Goal: Check status: Check status

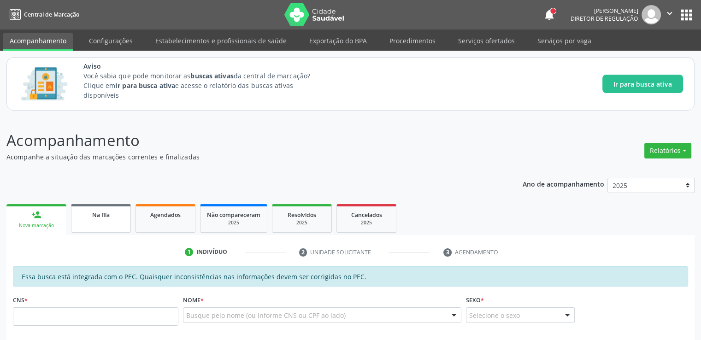
click at [95, 214] on span "Na fila" at bounding box center [101, 215] width 18 height 8
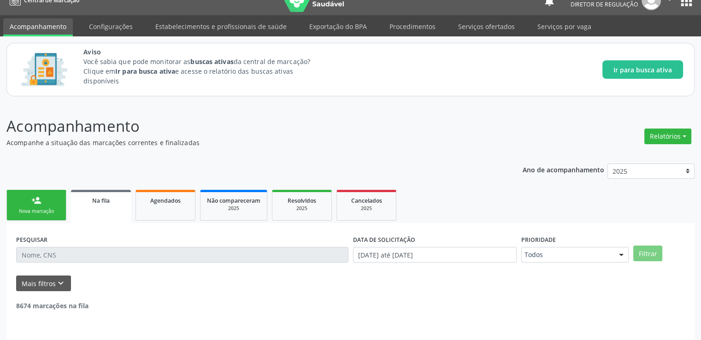
scroll to position [40, 0]
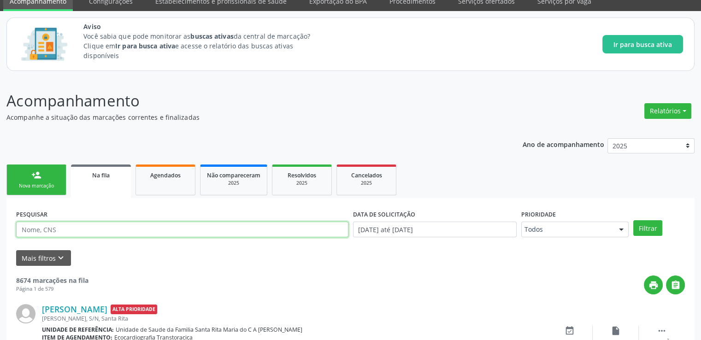
click at [103, 228] on input "text" at bounding box center [182, 230] width 332 height 16
paste input "700603453870564"
click at [634, 220] on button "Filtrar" at bounding box center [648, 228] width 29 height 16
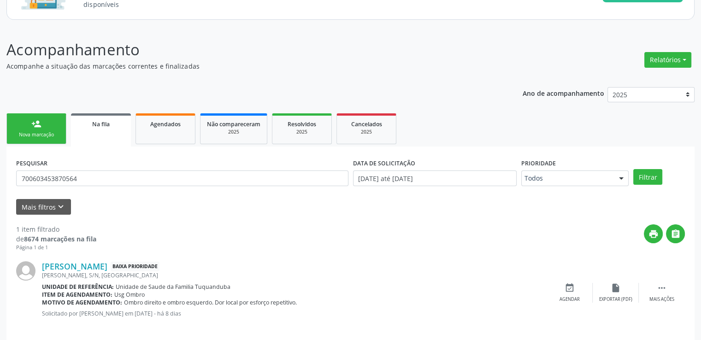
scroll to position [100, 0]
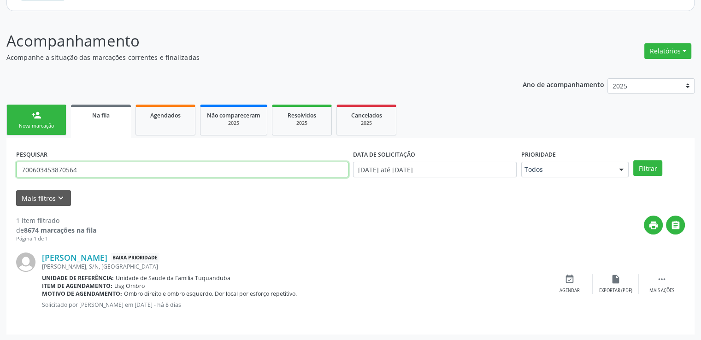
drag, startPoint x: 99, startPoint y: 173, endPoint x: 0, endPoint y: 174, distance: 98.7
click at [0, 174] on div "Acompanhamento Acompanhe a situação das marcações correntes e finalizadas Relat…" at bounding box center [350, 180] width 701 height 324
type input "700007731050801"
click at [634, 160] on button "Filtrar" at bounding box center [648, 168] width 29 height 16
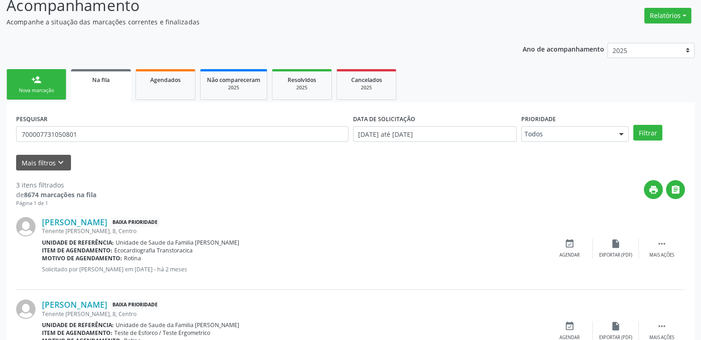
scroll to position [127, 0]
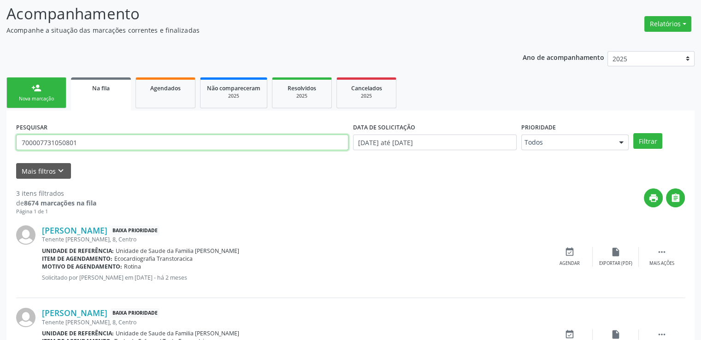
drag, startPoint x: 105, startPoint y: 145, endPoint x: 0, endPoint y: 146, distance: 104.7
click at [0, 146] on div "Acompanhamento Acompanhe a situação das marcações correntes e finalizadas Relat…" at bounding box center [350, 234] width 701 height 489
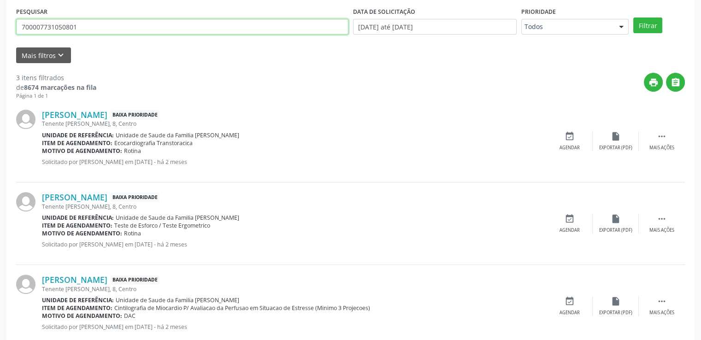
scroll to position [265, 0]
